Goal: Information Seeking & Learning: Learn about a topic

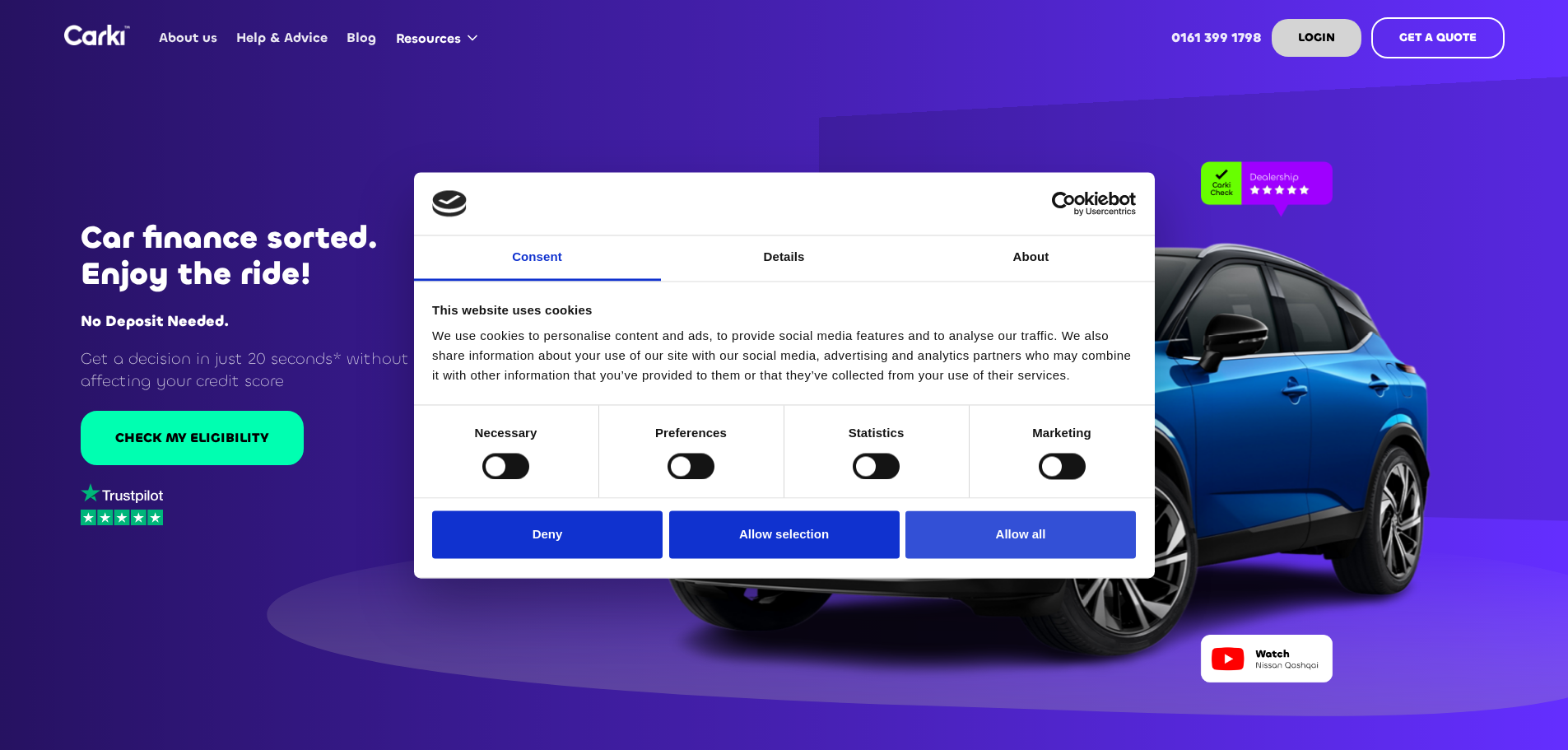
click at [1024, 535] on button "Allow all" at bounding box center [1021, 535] width 231 height 48
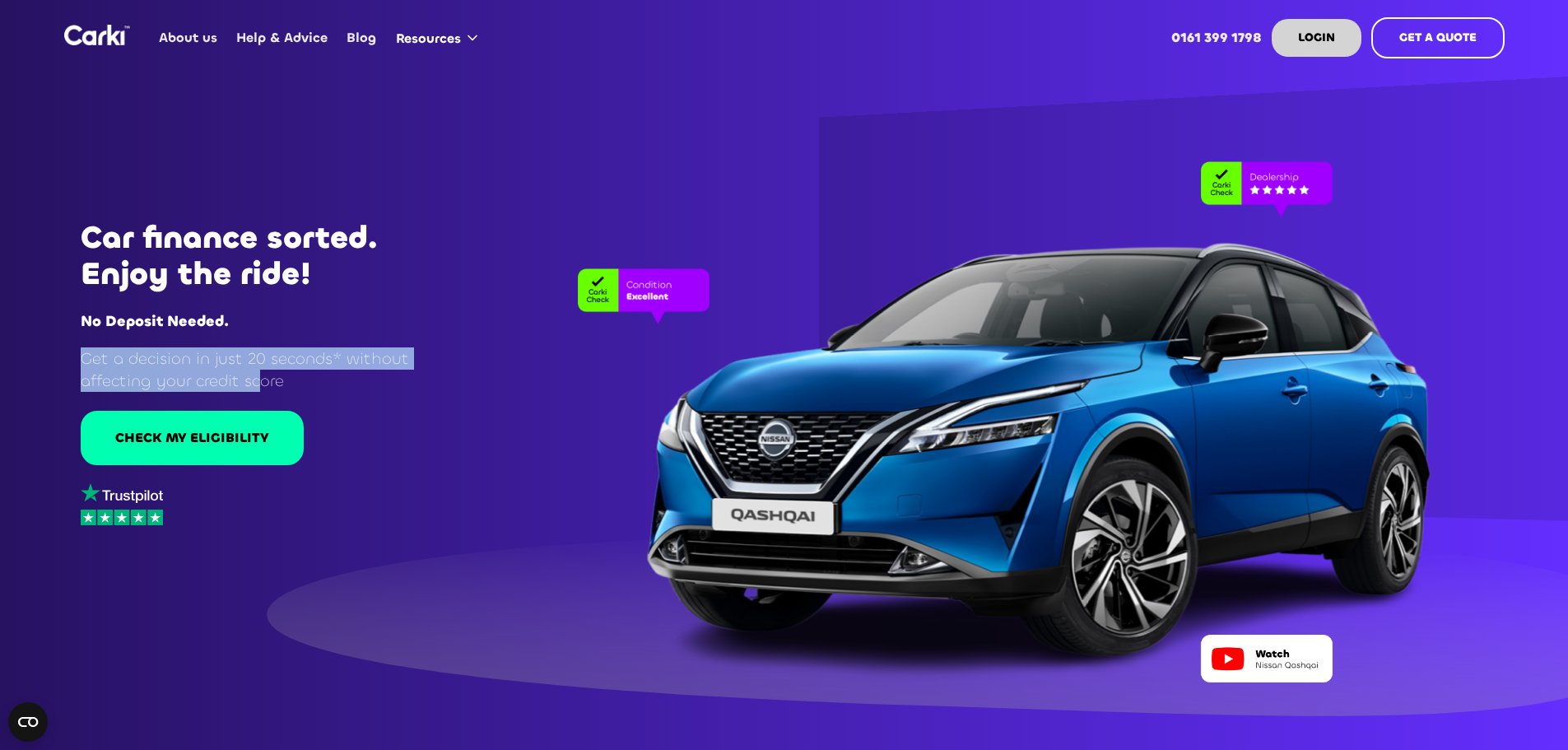
drag, startPoint x: 258, startPoint y: 384, endPoint x: 54, endPoint y: 324, distance: 212.6
click at [0, 319] on div "Car finance sorted. Enjoy the ride! No Deposit Needed. Get a decision in just 2…" at bounding box center [236, 375] width 472 height 314
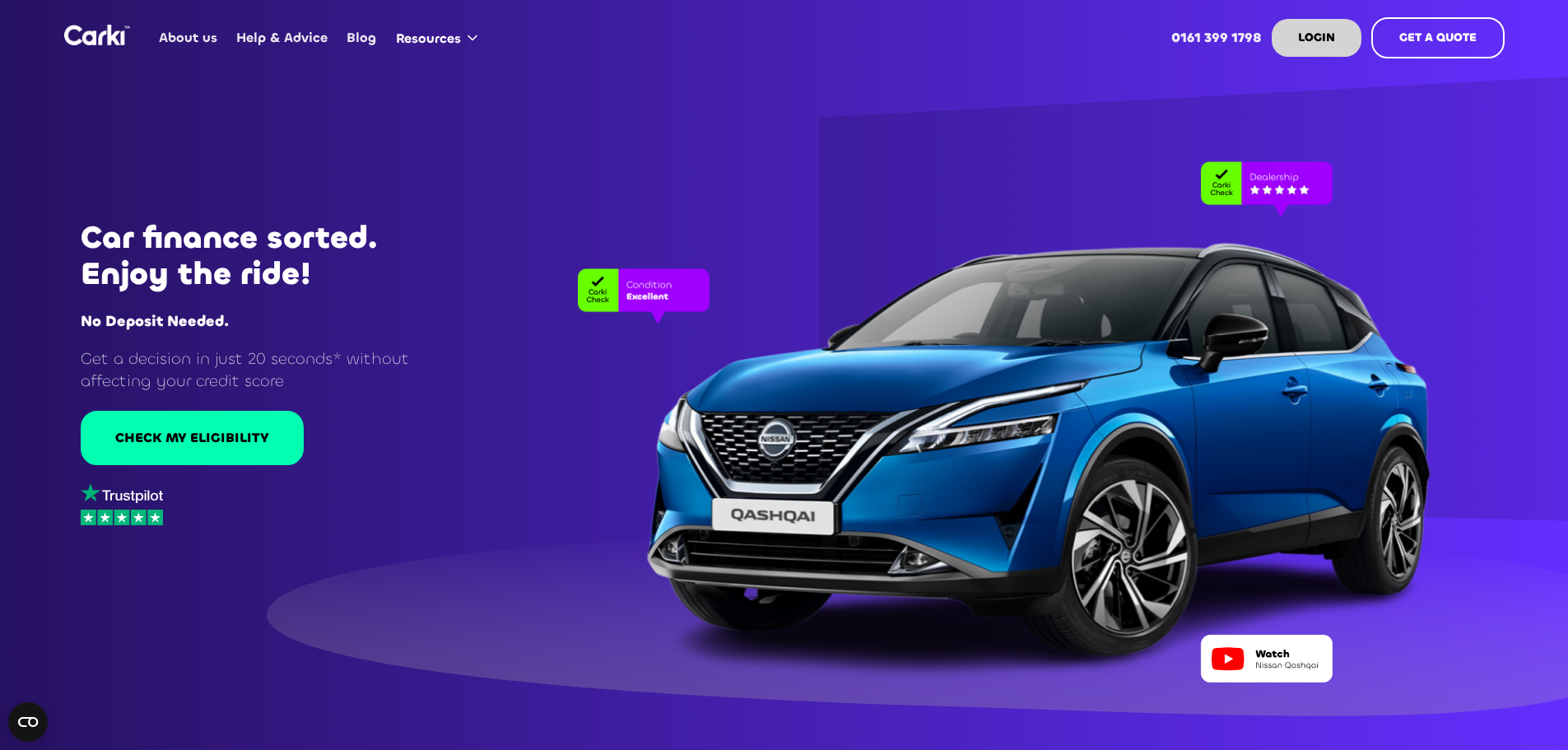
click at [518, 381] on div at bounding box center [988, 405] width 1034 height 554
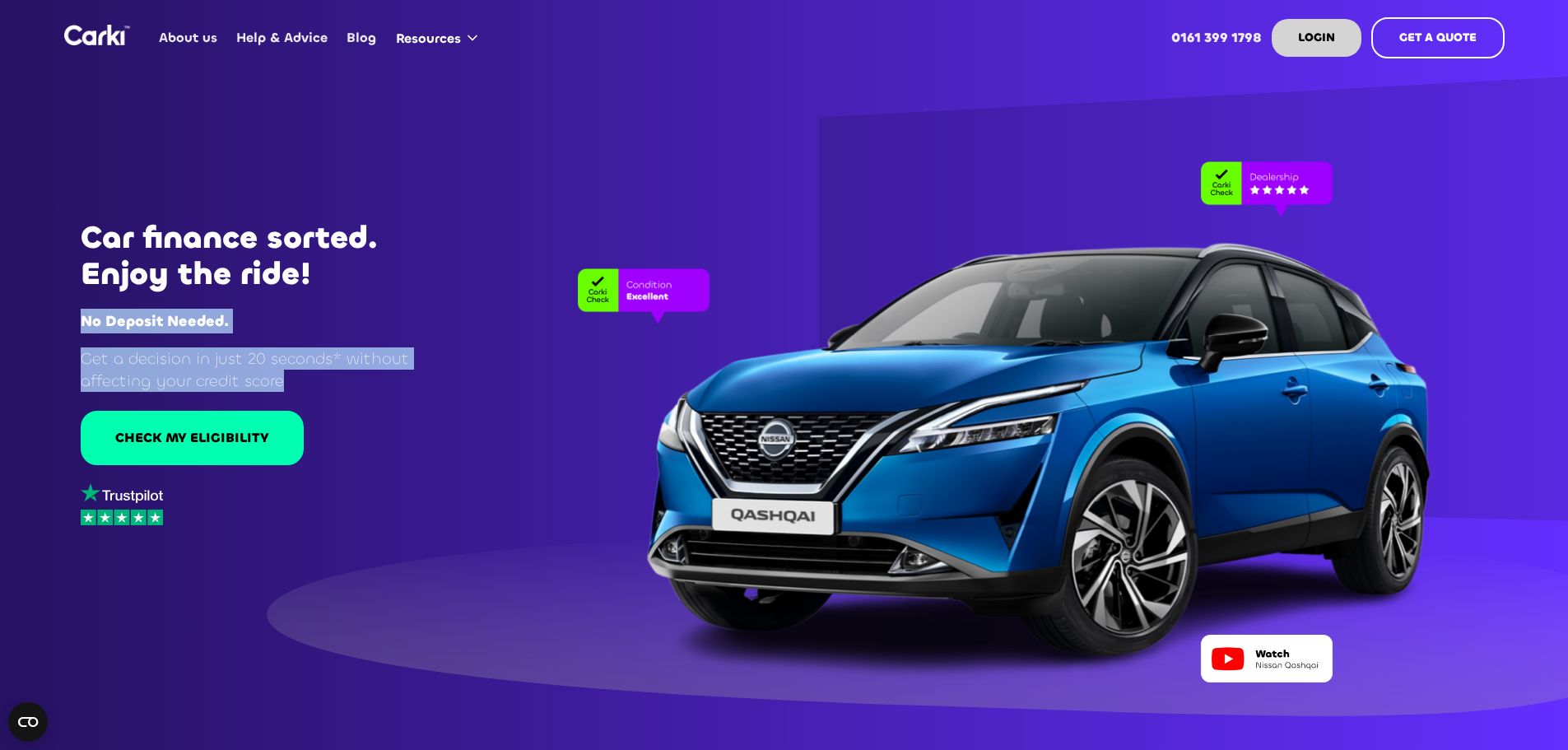
drag, startPoint x: 378, startPoint y: 390, endPoint x: 0, endPoint y: 251, distance: 402.7
click at [0, 263] on div "Car finance sorted. Enjoy the ride! No Deposit Needed. Get a decision in just 2…" at bounding box center [236, 375] width 472 height 314
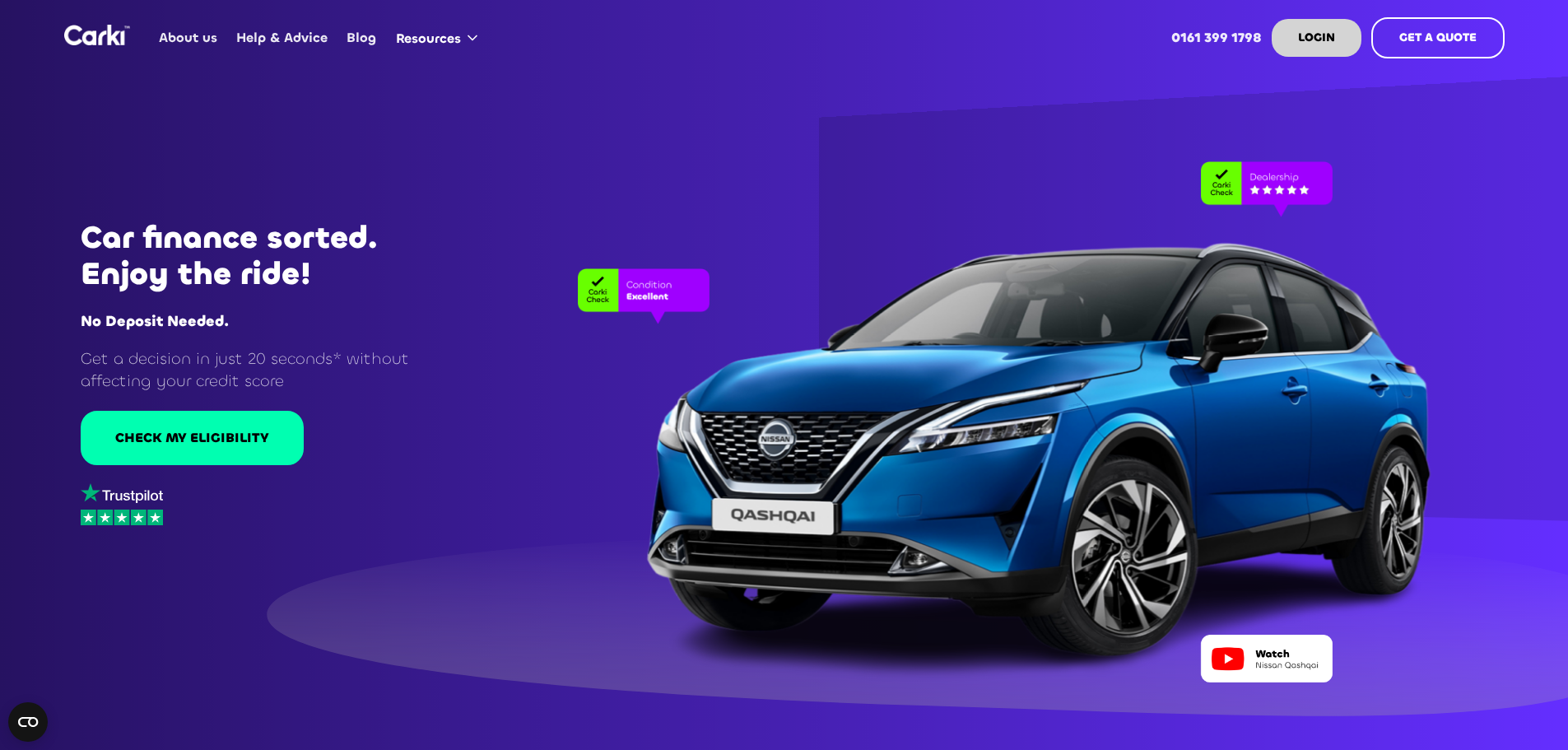
click at [646, 560] on div at bounding box center [988, 405] width 1034 height 554
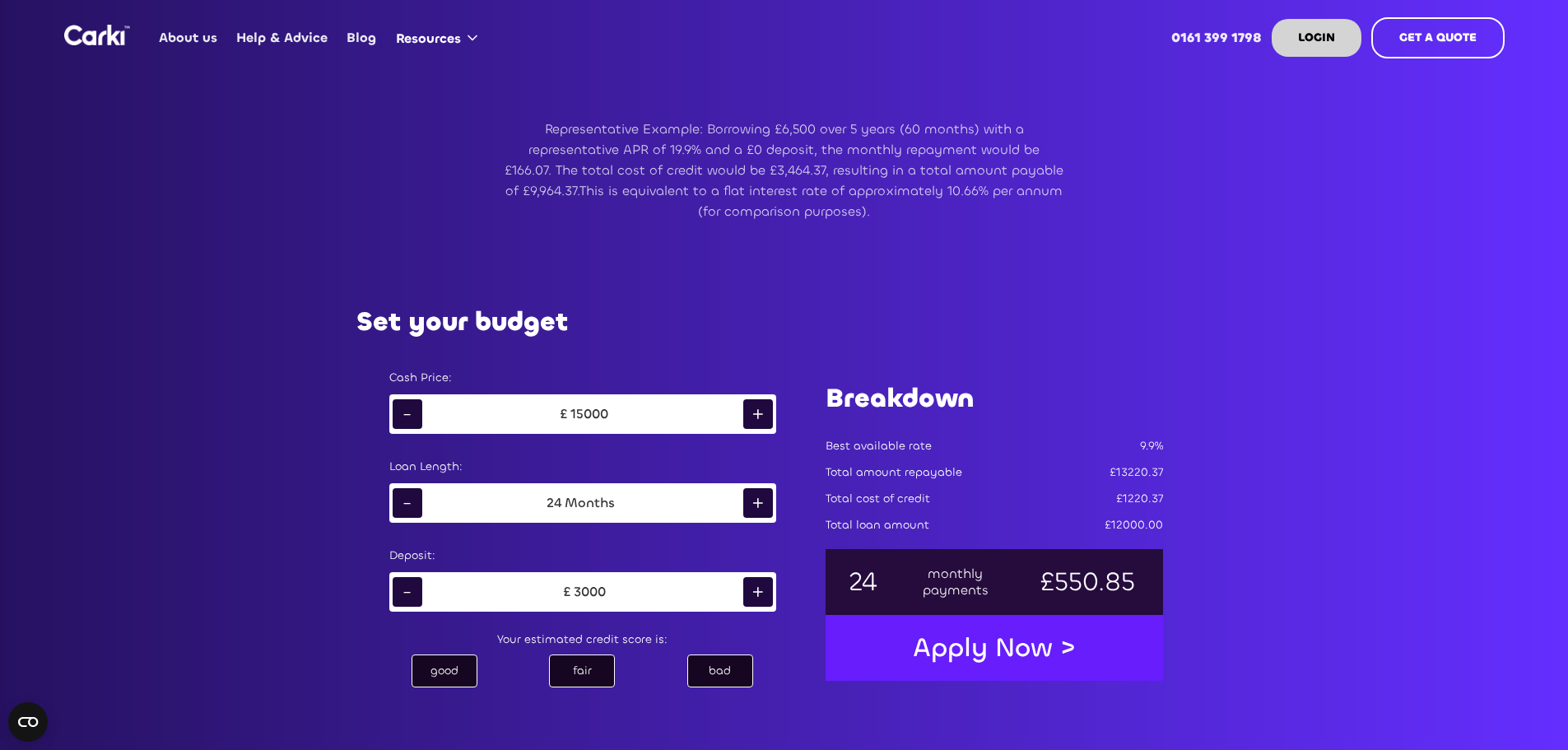
scroll to position [989, 0]
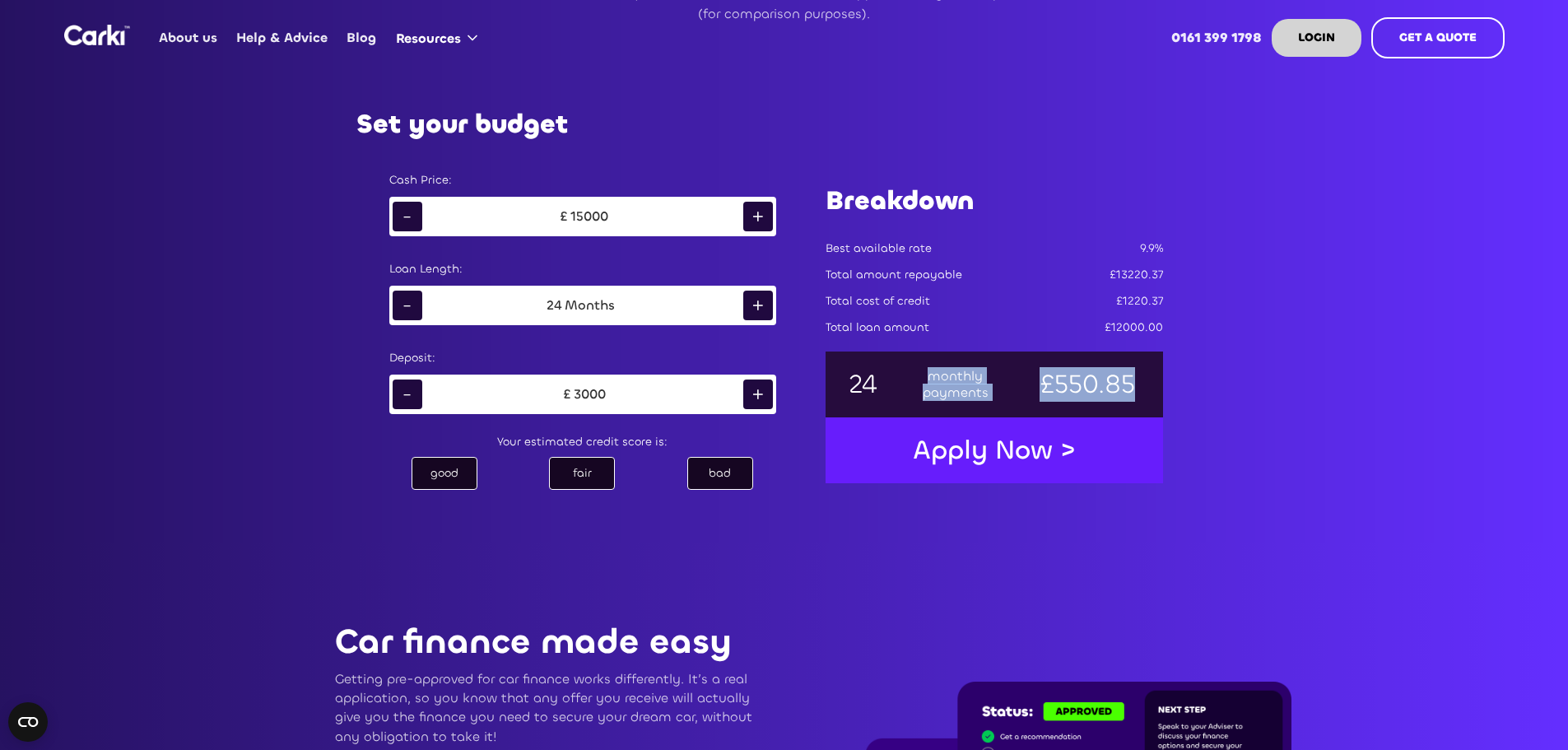
drag, startPoint x: 920, startPoint y: 381, endPoint x: 1261, endPoint y: 471, distance: 352.7
click at [1188, 410] on div "Set your budget Cash Price: - £ 15000 + Loan Length: - 24 Months + Deposit: - £…" at bounding box center [784, 300] width 922 height 482
click at [1264, 472] on div "Set your budget Cash Price: - £ 15000 + Loan Length: - 24 Months + Deposit: - £…" at bounding box center [784, 300] width 1153 height 482
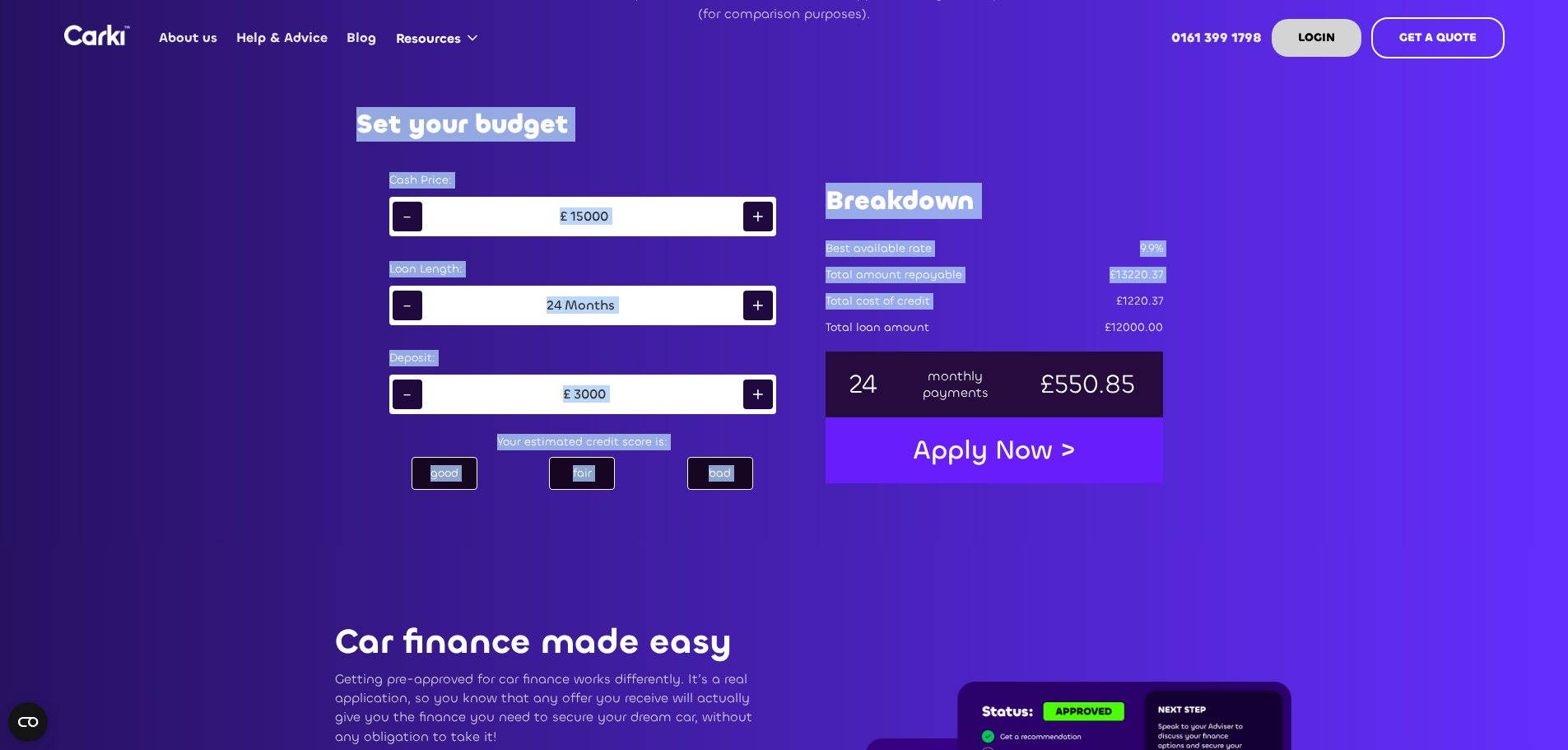
drag, startPoint x: 1243, startPoint y: 499, endPoint x: 1067, endPoint y: 281, distance: 280.2
click at [1067, 285] on div "Set your budget Cash Price: - £ 15000 + Loan Length: - 24 Months + Deposit: - £…" at bounding box center [784, 300] width 1153 height 482
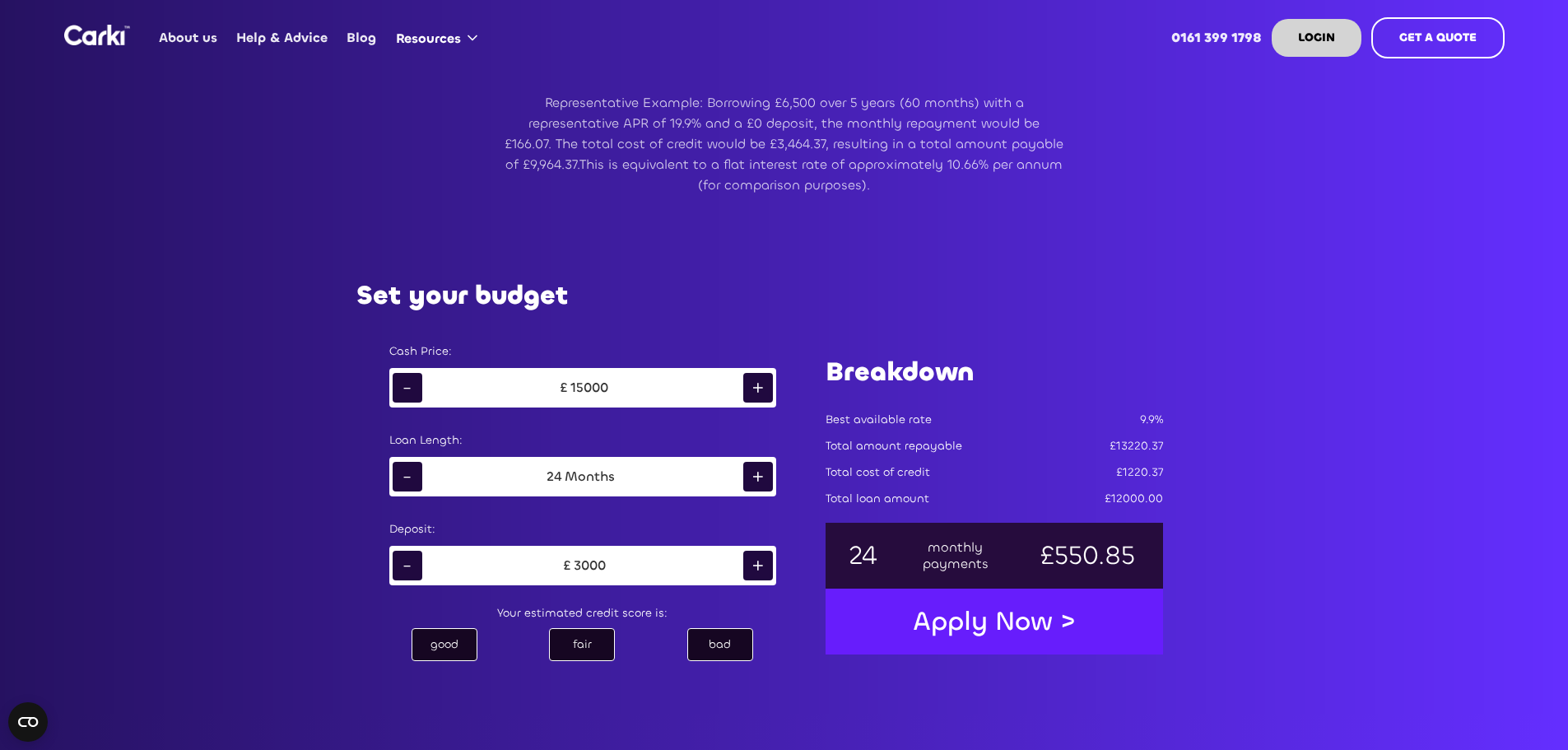
scroll to position [0, 0]
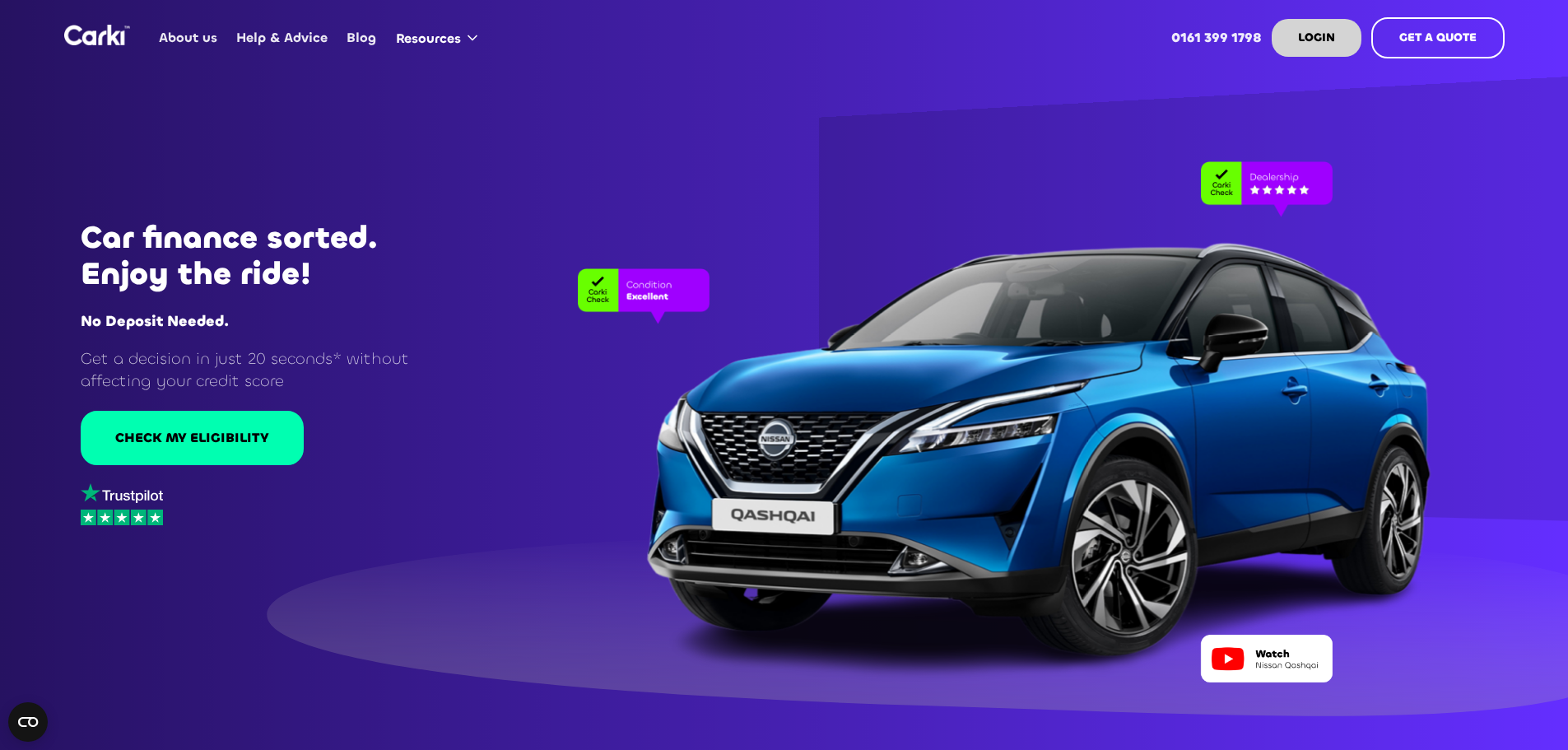
drag, startPoint x: 1347, startPoint y: 614, endPoint x: 1236, endPoint y: 208, distance: 420.9
